Goal: Information Seeking & Learning: Learn about a topic

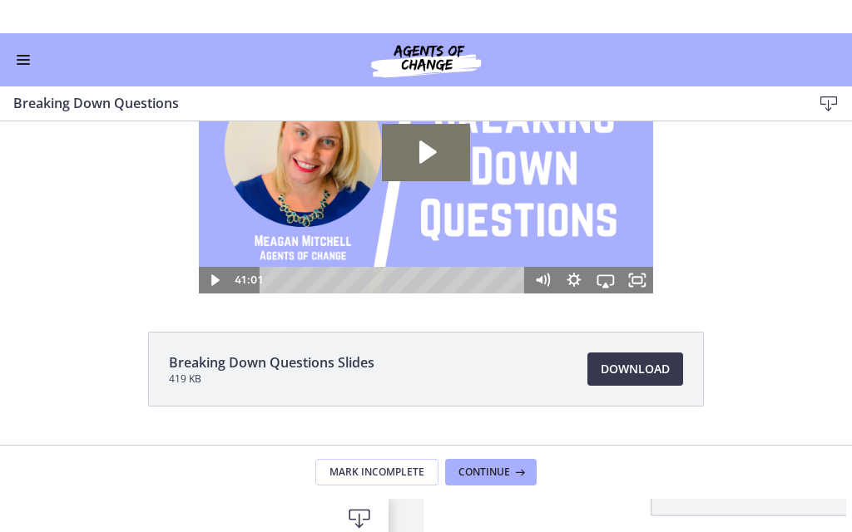
scroll to position [87, 0]
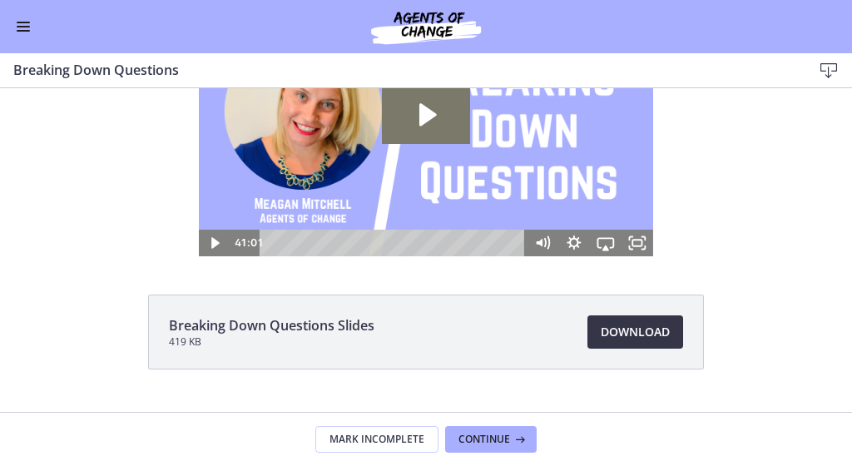
click at [613, 329] on span "Download Opens in a new window" at bounding box center [635, 332] width 69 height 20
click at [637, 241] on icon "Fullscreen" at bounding box center [637, 243] width 38 height 32
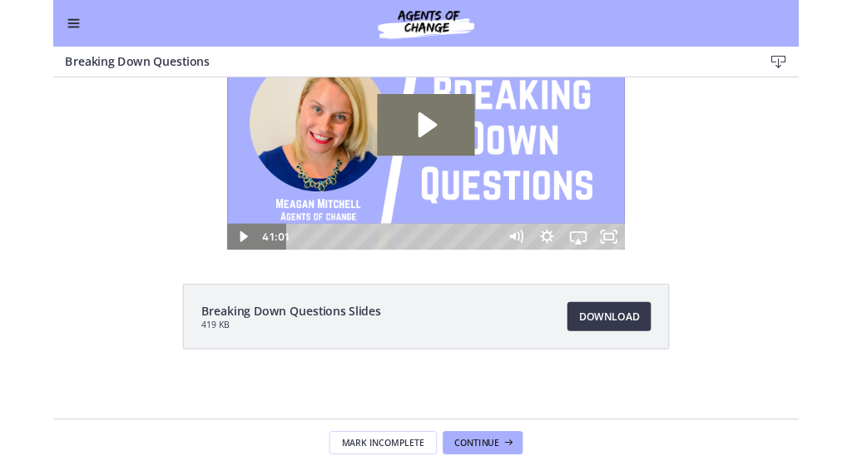
scroll to position [0, 0]
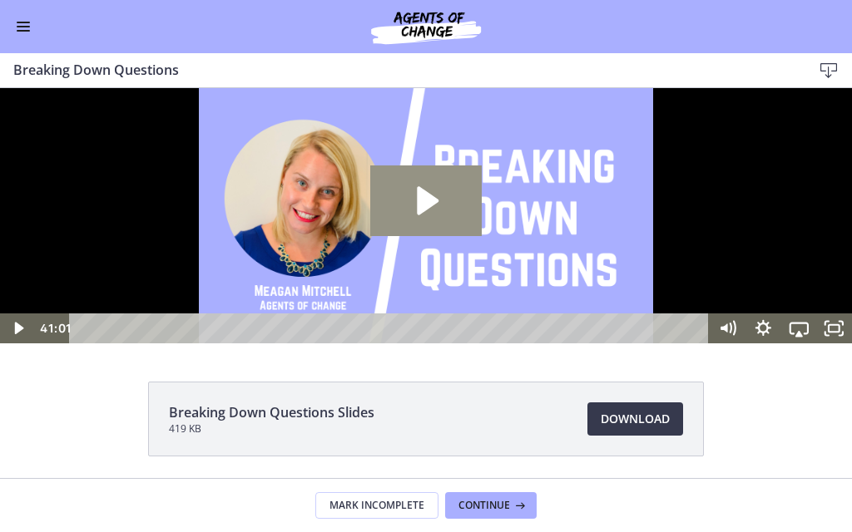
click at [422, 215] on icon "Play Video: cbe18pht4o1cl02sia30.mp4" at bounding box center [429, 200] width 22 height 29
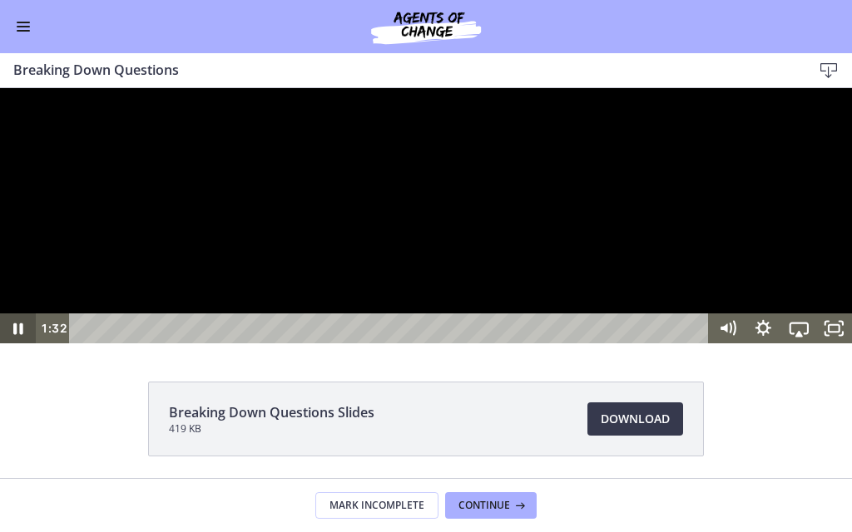
click at [17, 335] on icon "Pause" at bounding box center [18, 330] width 10 height 12
click at [18, 335] on icon "Play Video" at bounding box center [19, 329] width 9 height 12
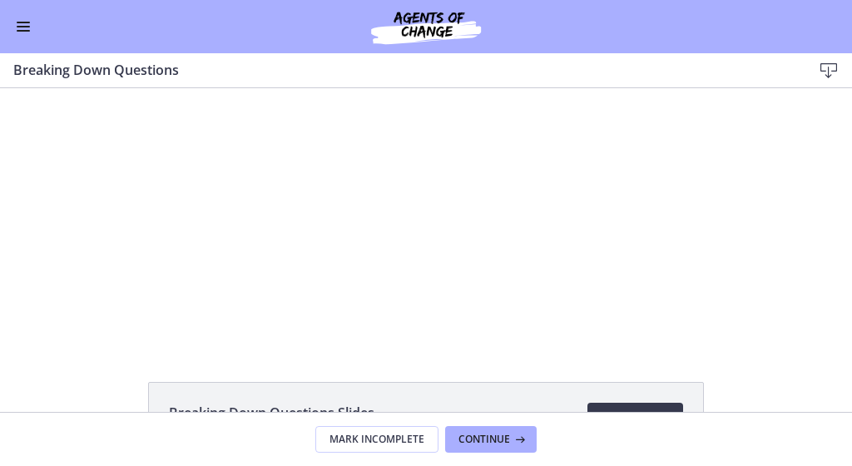
click at [17, 23] on button "Enable menu" at bounding box center [23, 27] width 20 height 20
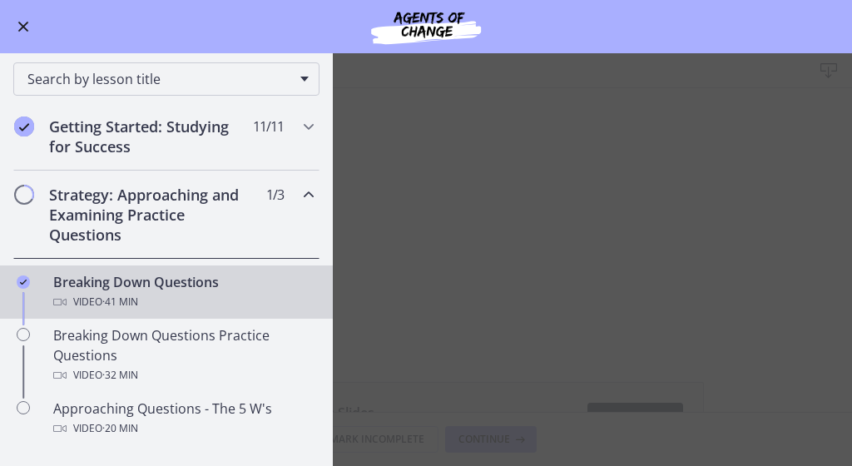
scroll to position [143, 0]
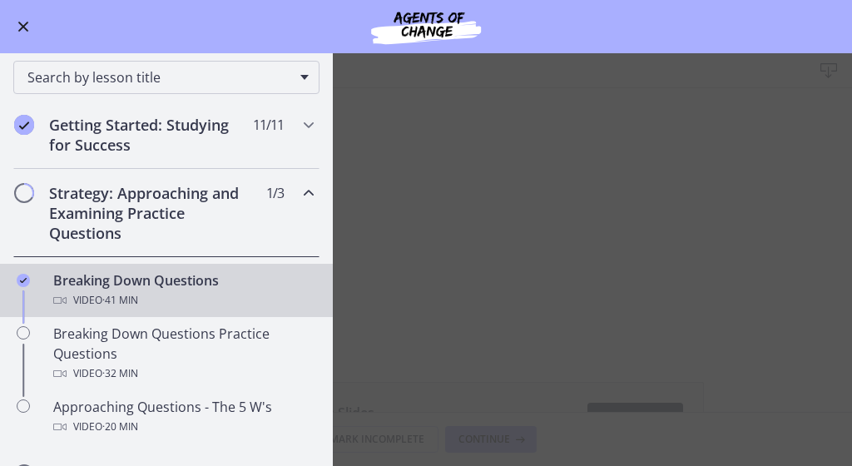
click at [81, 199] on h2 "Strategy: Approaching and Examining Practice Questions" at bounding box center [150, 213] width 203 height 60
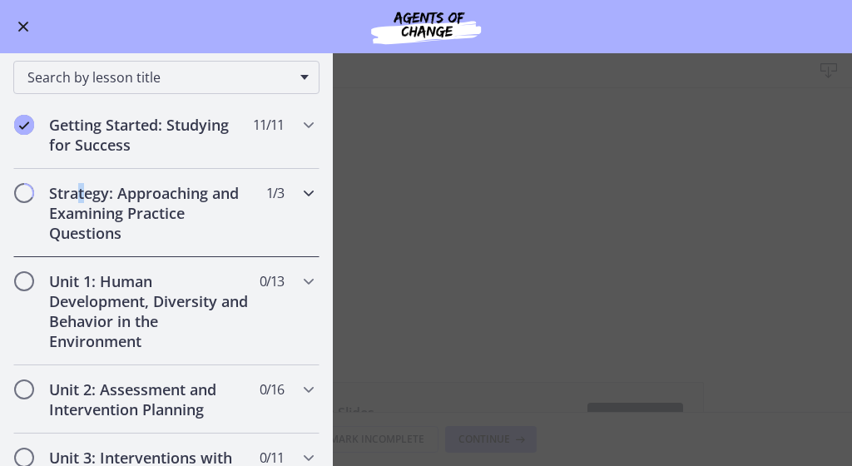
click at [82, 199] on h2 "Strategy: Approaching and Examining Practice Questions" at bounding box center [150, 213] width 203 height 60
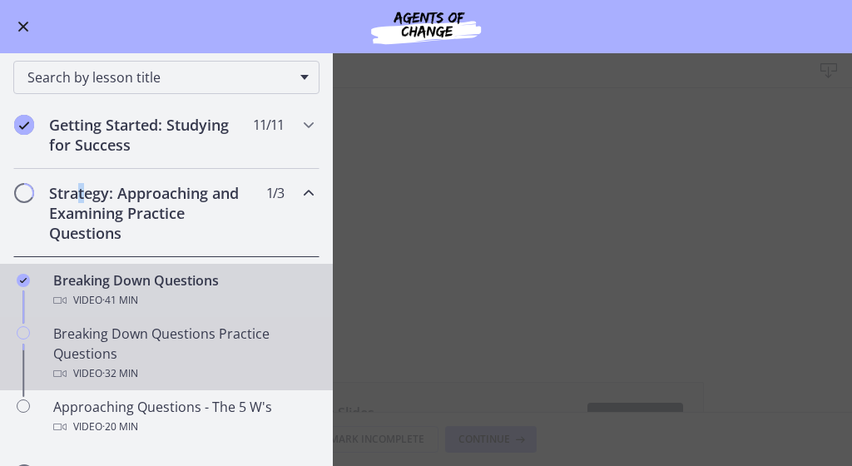
click at [196, 333] on div "Breaking Down Questions Practice Questions Video · 32 min" at bounding box center [183, 354] width 260 height 60
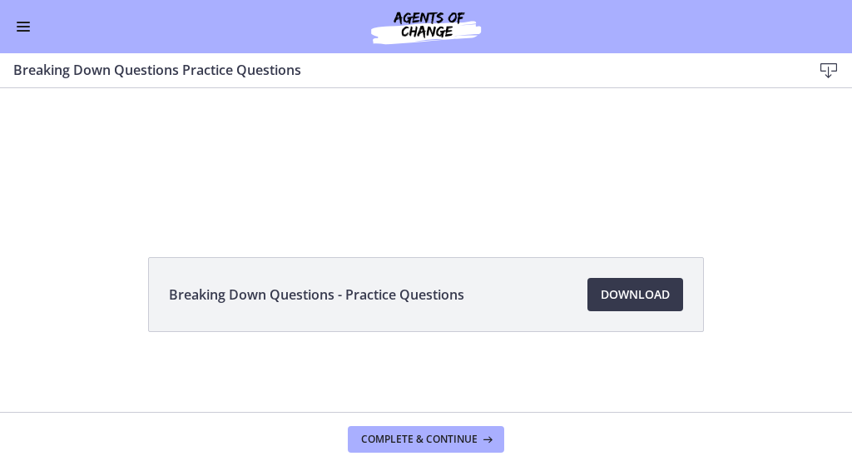
scroll to position [125, 0]
click at [636, 297] on span "Download Opens in a new window" at bounding box center [635, 295] width 69 height 20
click at [22, 25] on button "Enable menu" at bounding box center [23, 27] width 20 height 20
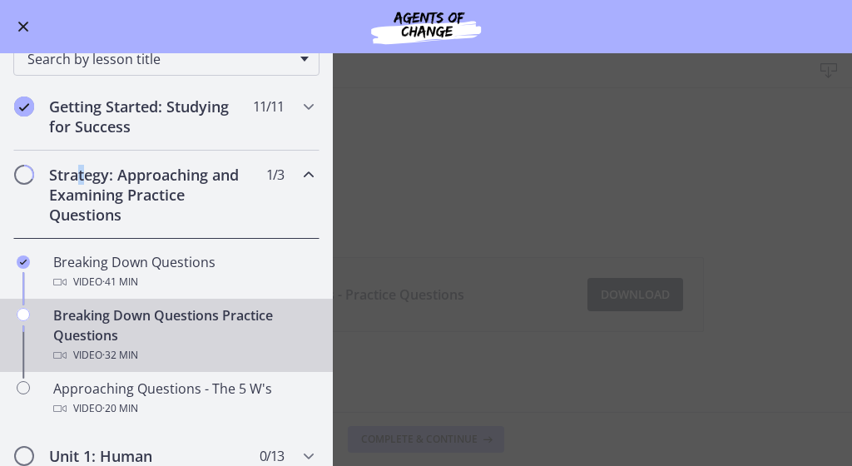
scroll to position [159, 0]
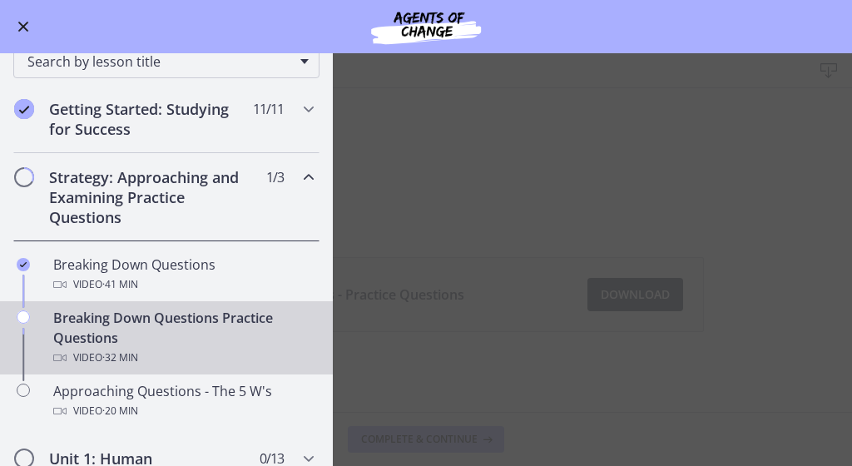
click at [537, 219] on main "Breaking Down Questions Practice Questions Download Enable fullscreen Breaking …" at bounding box center [426, 259] width 852 height 413
click at [550, 272] on main "Breaking Down Questions Practice Questions Download Enable fullscreen Breaking …" at bounding box center [426, 259] width 852 height 413
click at [635, 290] on main "Breaking Down Questions Practice Questions Download Enable fullscreen Breaking …" at bounding box center [426, 259] width 852 height 413
click at [22, 32] on button "Enable menu" at bounding box center [23, 27] width 20 height 20
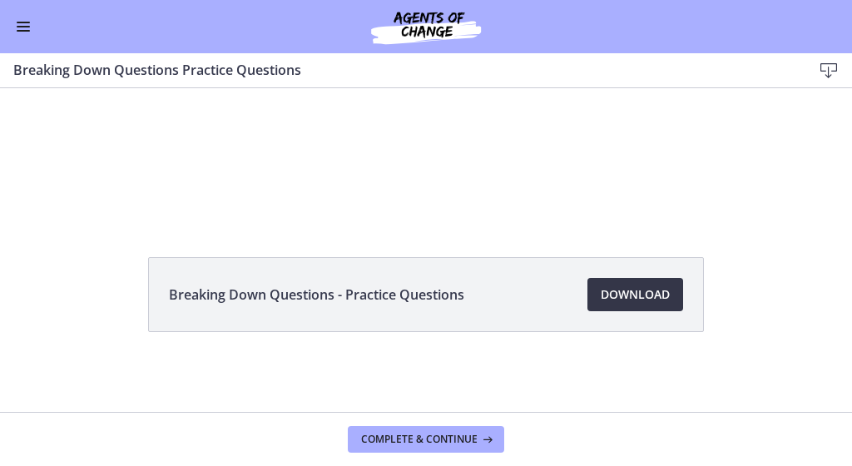
click at [608, 295] on span "Download Opens in a new window" at bounding box center [635, 295] width 69 height 20
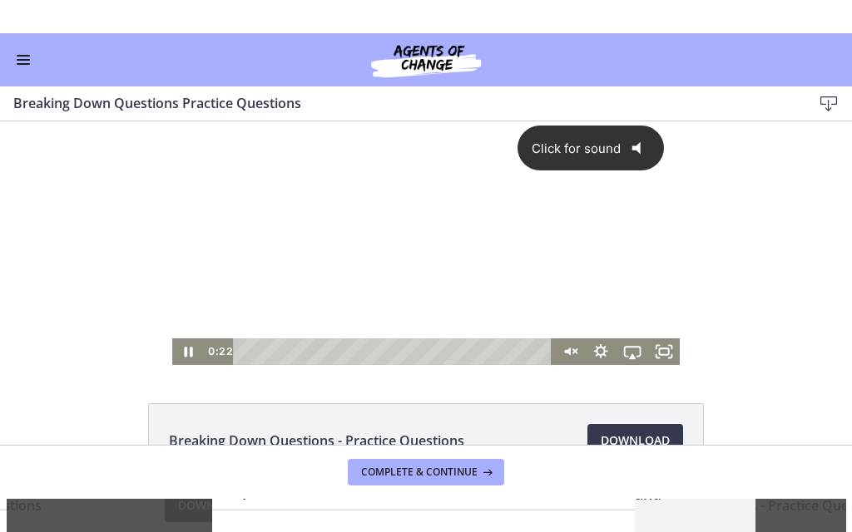
scroll to position [18, 0]
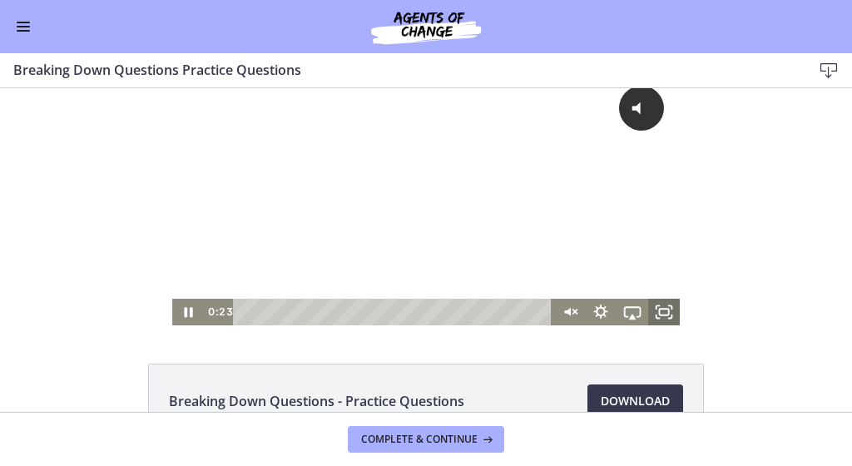
click at [657, 309] on icon "Fullscreen" at bounding box center [664, 312] width 32 height 27
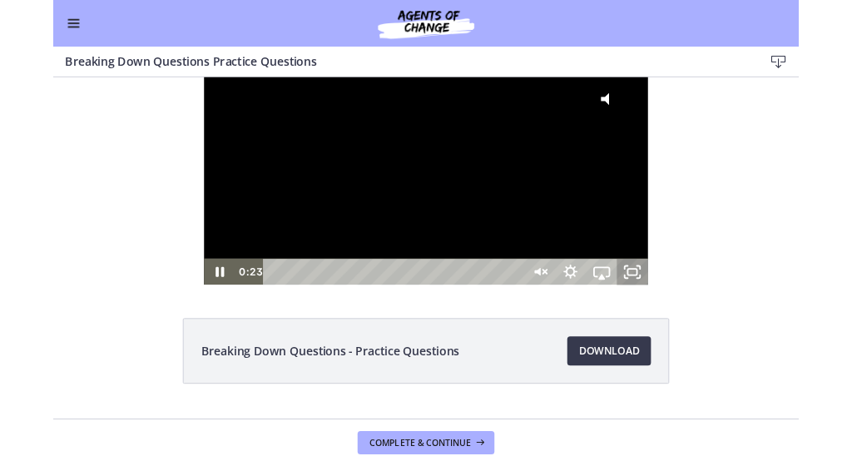
scroll to position [0, 0]
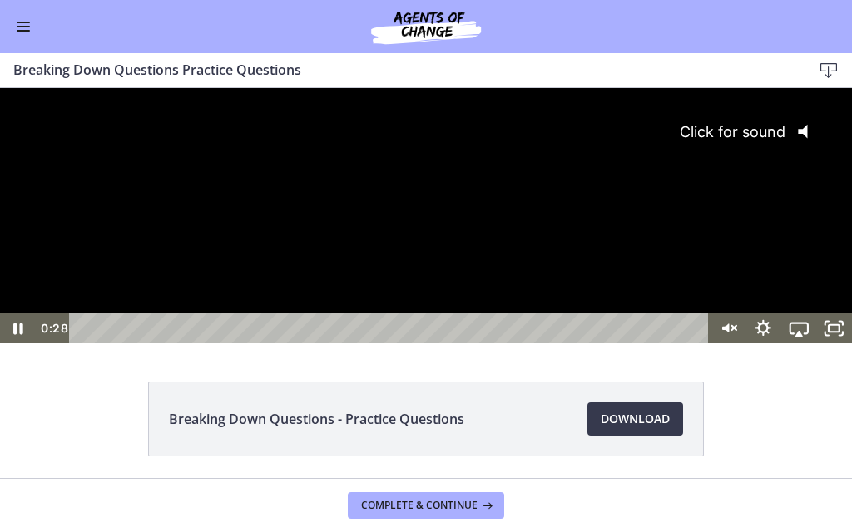
click at [724, 131] on span "Click for sound" at bounding box center [725, 131] width 121 height 17
click at [14, 346] on icon "Pause" at bounding box center [18, 328] width 42 height 36
click at [23, 344] on icon "Play Video" at bounding box center [20, 329] width 36 height 30
click at [15, 336] on icon "Pause" at bounding box center [18, 329] width 12 height 14
click at [17, 336] on icon "Play Video" at bounding box center [19, 328] width 11 height 15
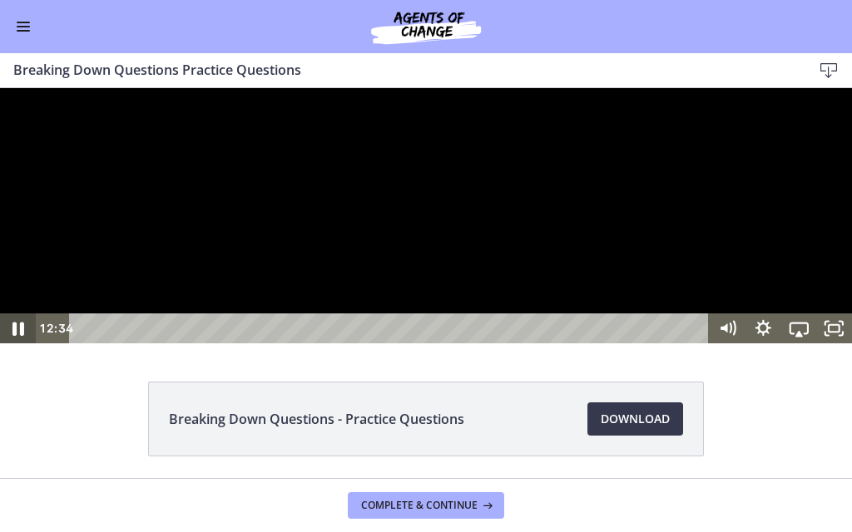
click at [17, 336] on icon "Pause" at bounding box center [18, 329] width 12 height 14
drag, startPoint x: 37, startPoint y: 572, endPoint x: 60, endPoint y: 535, distance: 43.4
click at [37, 344] on div at bounding box center [426, 215] width 852 height 255
click at [19, 346] on icon "Pause" at bounding box center [18, 328] width 42 height 36
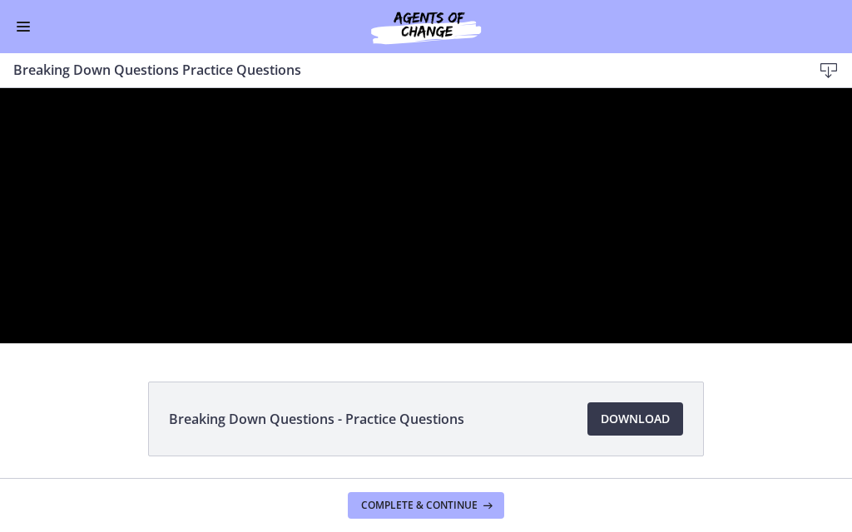
click at [291, 344] on div at bounding box center [426, 215] width 852 height 255
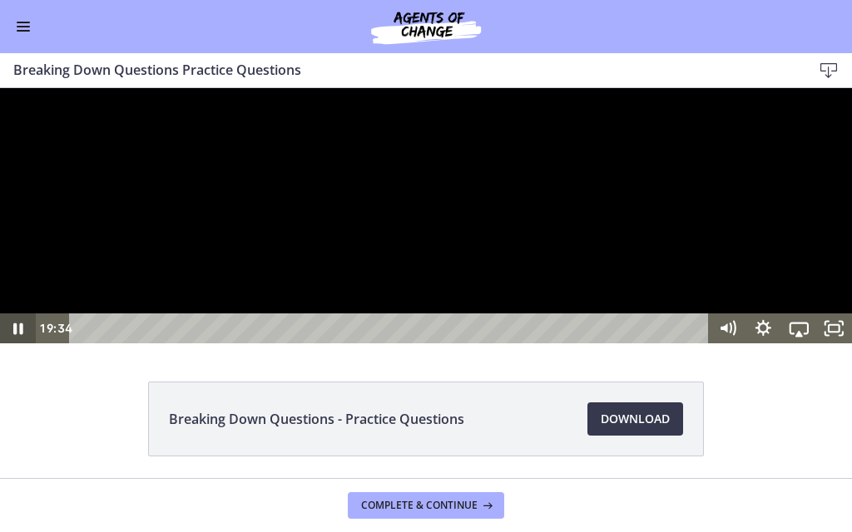
click at [15, 335] on icon "Pause" at bounding box center [18, 330] width 10 height 12
click at [20, 346] on icon "Play Video" at bounding box center [19, 328] width 42 height 36
click at [20, 336] on icon "Pause" at bounding box center [18, 329] width 12 height 14
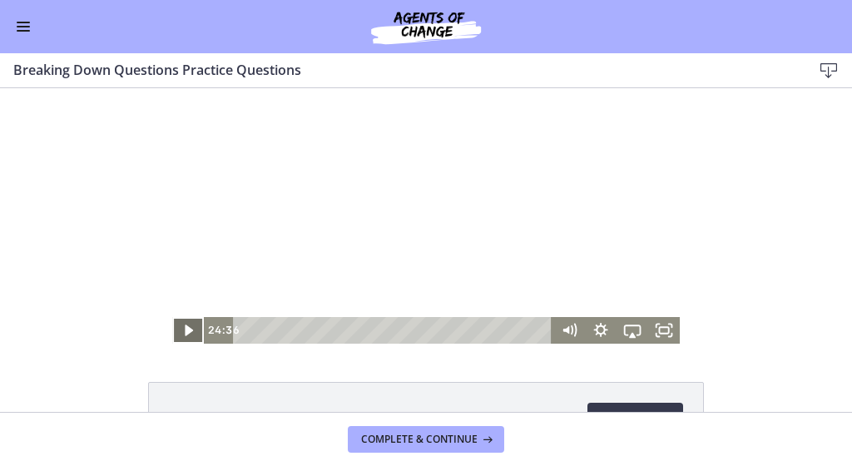
click at [185, 332] on icon "Play Video" at bounding box center [189, 330] width 32 height 27
click at [666, 334] on rect "Fullscreen" at bounding box center [663, 330] width 9 height 7
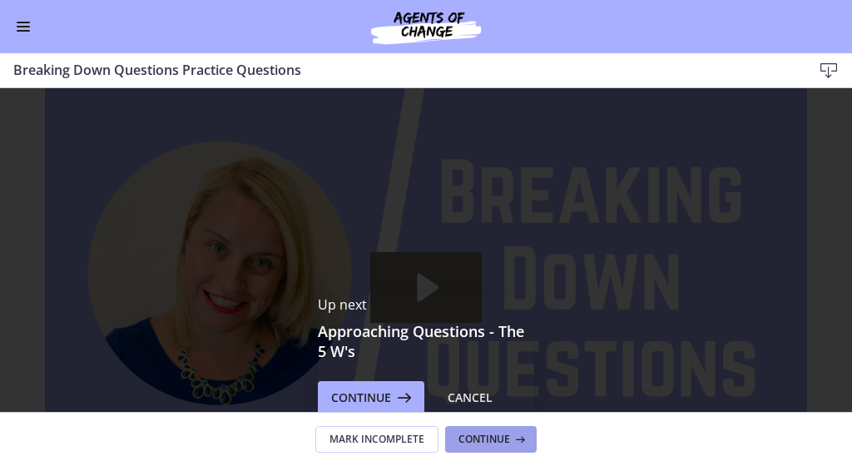
click at [498, 446] on button "Continue" at bounding box center [491, 439] width 92 height 27
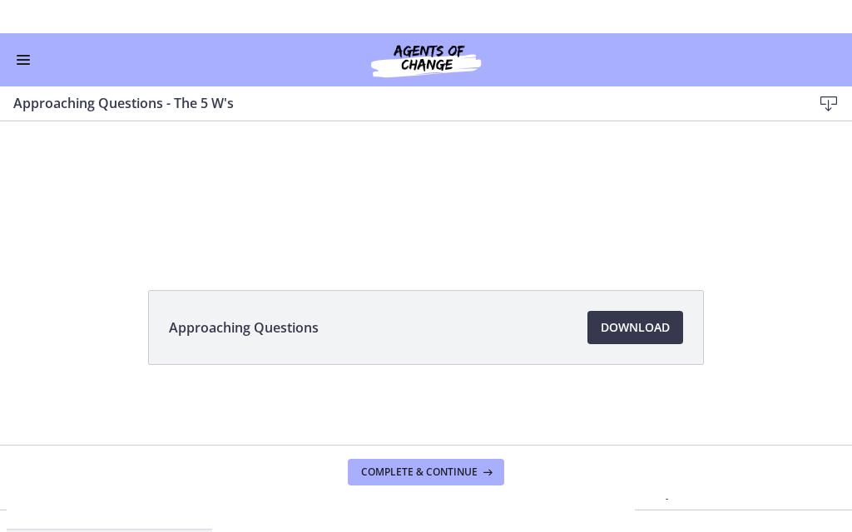
scroll to position [125, 0]
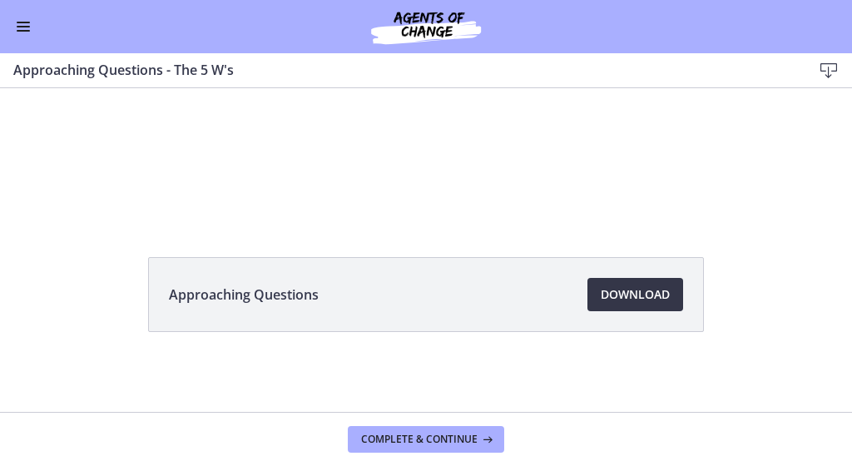
click at [603, 295] on span "Download Opens in a new window" at bounding box center [635, 295] width 69 height 20
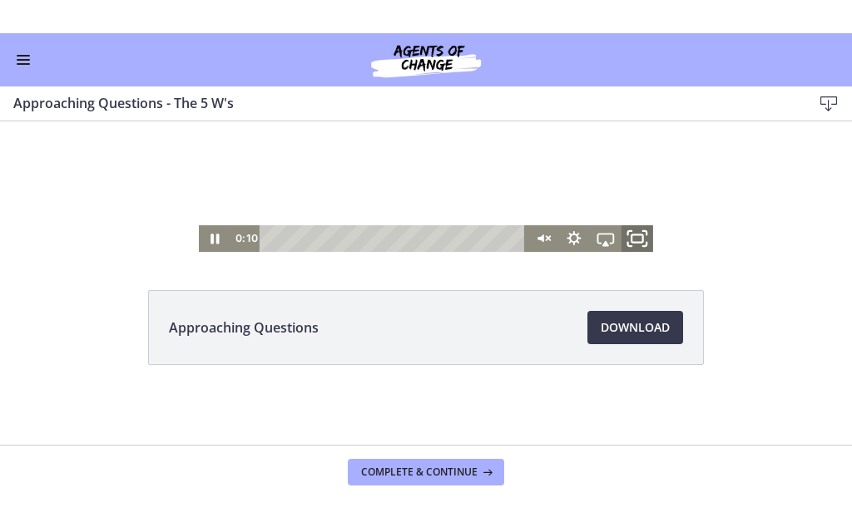
click at [636, 245] on icon "Fullscreen" at bounding box center [637, 239] width 38 height 32
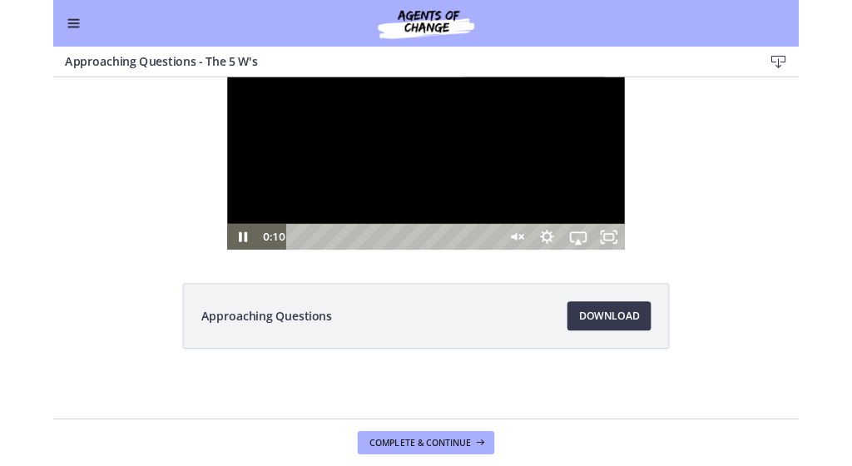
scroll to position [0, 0]
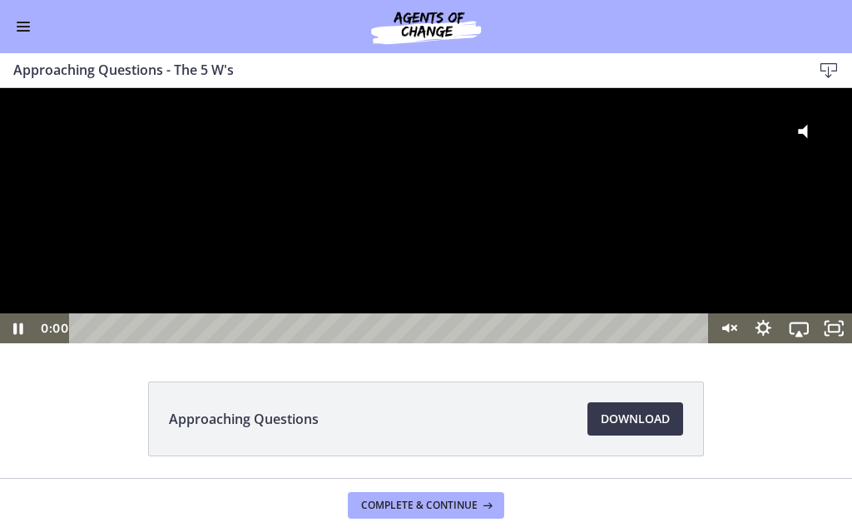
drag, startPoint x: 90, startPoint y: 604, endPoint x: 61, endPoint y: 601, distance: 29.3
click at [61, 344] on div "0:00 0:00" at bounding box center [373, 329] width 675 height 30
click at [14, 335] on icon "Pause" at bounding box center [18, 330] width 10 height 12
click at [603, 314] on div "Click for sound @keyframes VOLUME_SMALL_WAVE_FLASH { 0% { opacity: 0; } 33% { o…" at bounding box center [426, 200] width 852 height 225
click at [16, 336] on icon "Play Video" at bounding box center [19, 328] width 11 height 15
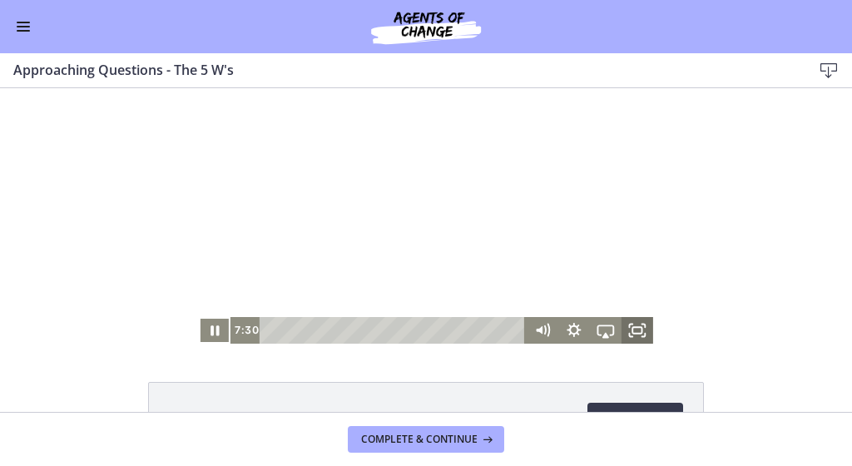
click at [636, 327] on rect "Fullscreen" at bounding box center [636, 330] width 9 height 7
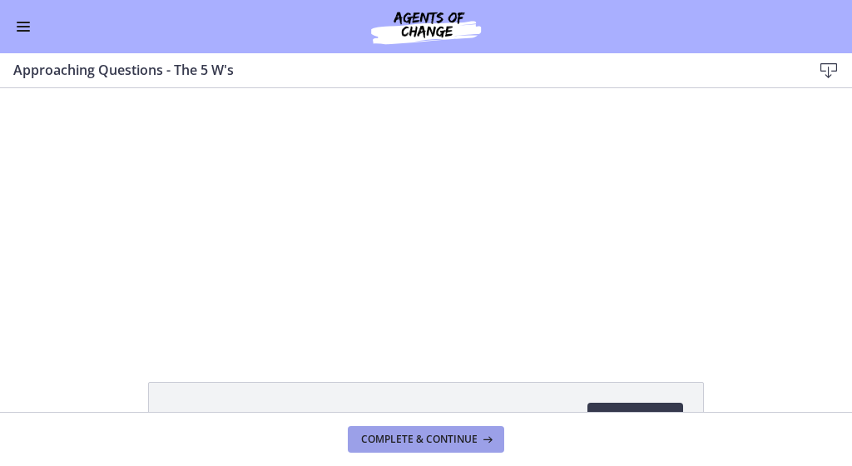
click at [380, 443] on span "Complete & continue" at bounding box center [419, 439] width 116 height 13
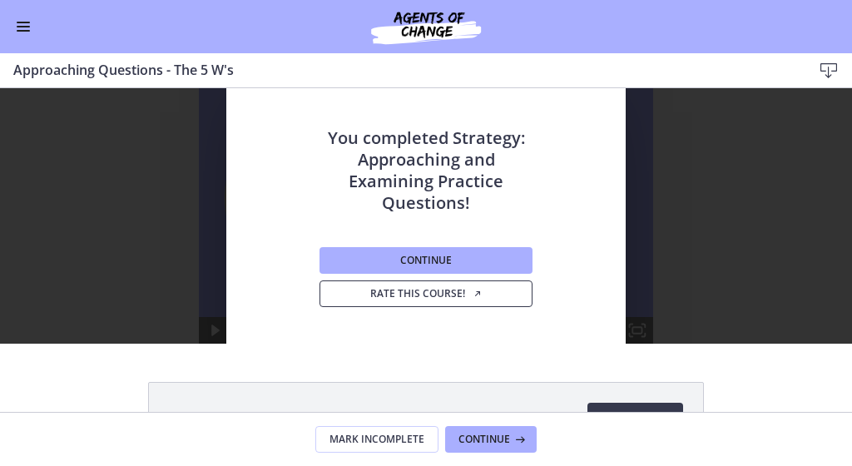
click at [404, 292] on span "Rate this course!" at bounding box center [426, 293] width 112 height 13
click at [402, 262] on span "Continue" at bounding box center [426, 260] width 52 height 13
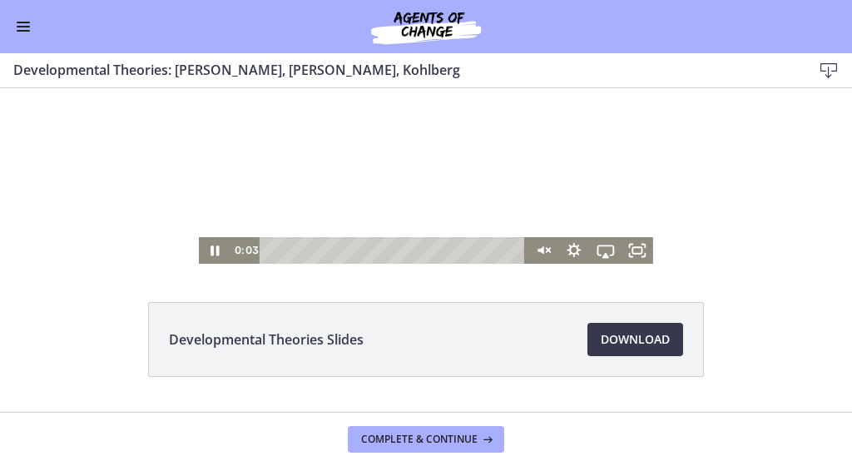
scroll to position [85, 0]
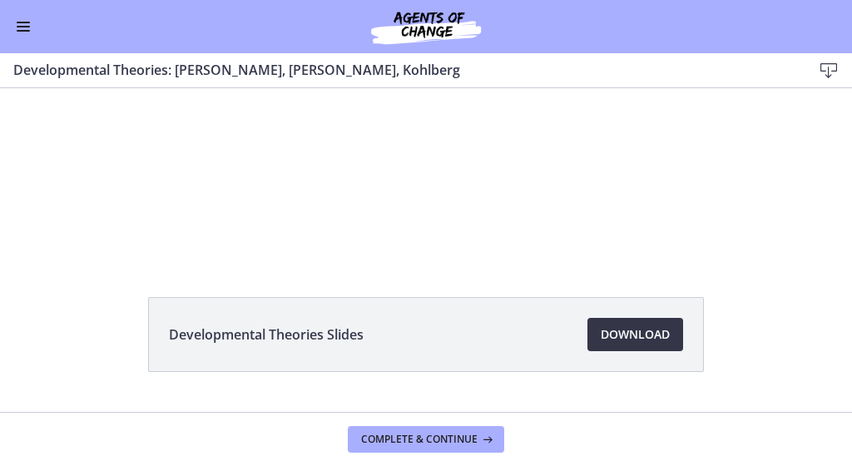
click at [640, 333] on span "Download Opens in a new window" at bounding box center [635, 334] width 69 height 20
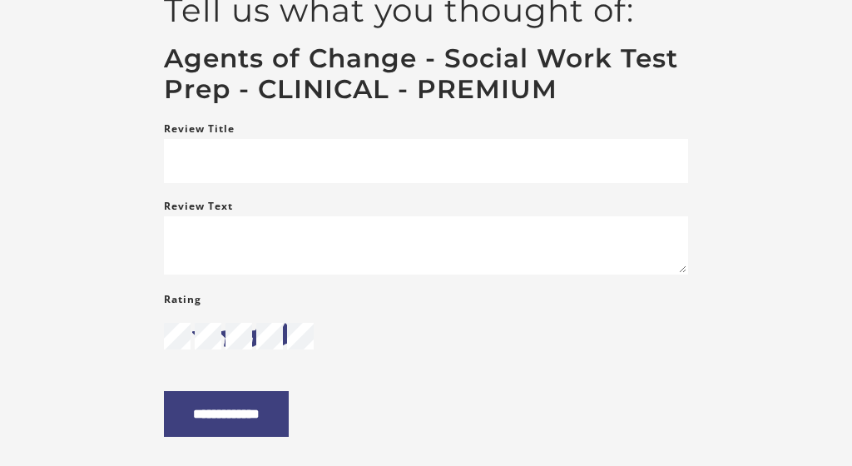
scroll to position [171, 0]
click at [281, 415] on input "**********" at bounding box center [226, 413] width 125 height 46
